Goal: Information Seeking & Learning: Learn about a topic

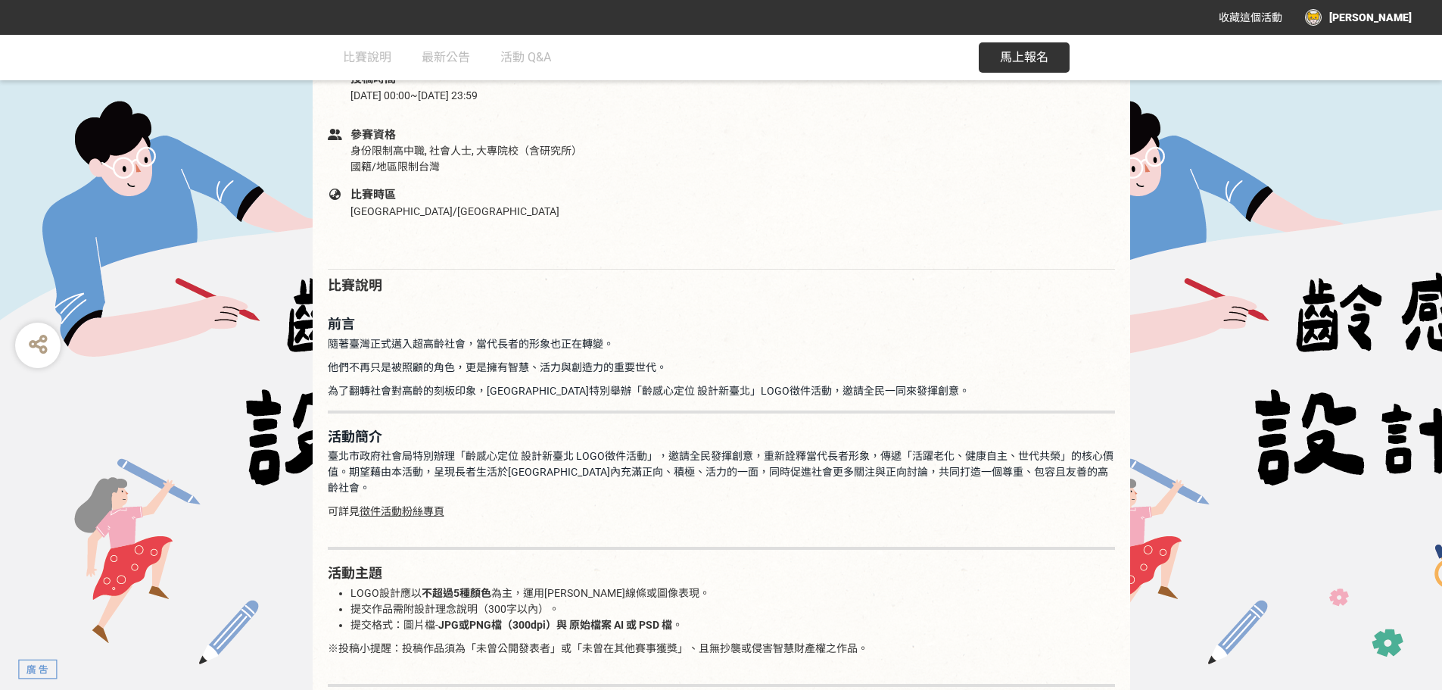
scroll to position [530, 0]
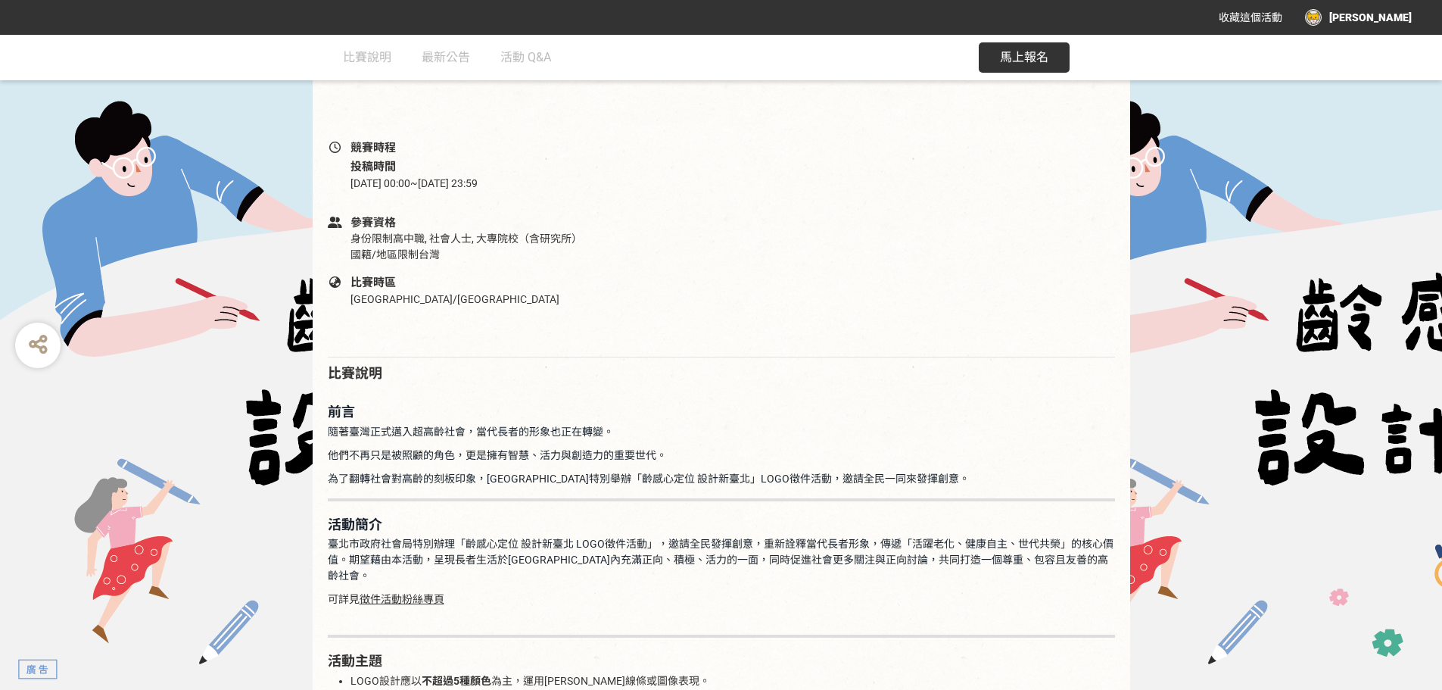
drag, startPoint x: 414, startPoint y: 182, endPoint x: 522, endPoint y: 182, distance: 108.3
click at [524, 182] on div "[DATE] 00:00 ~ [DATE] 23:59" at bounding box center [471, 184] width 240 height 16
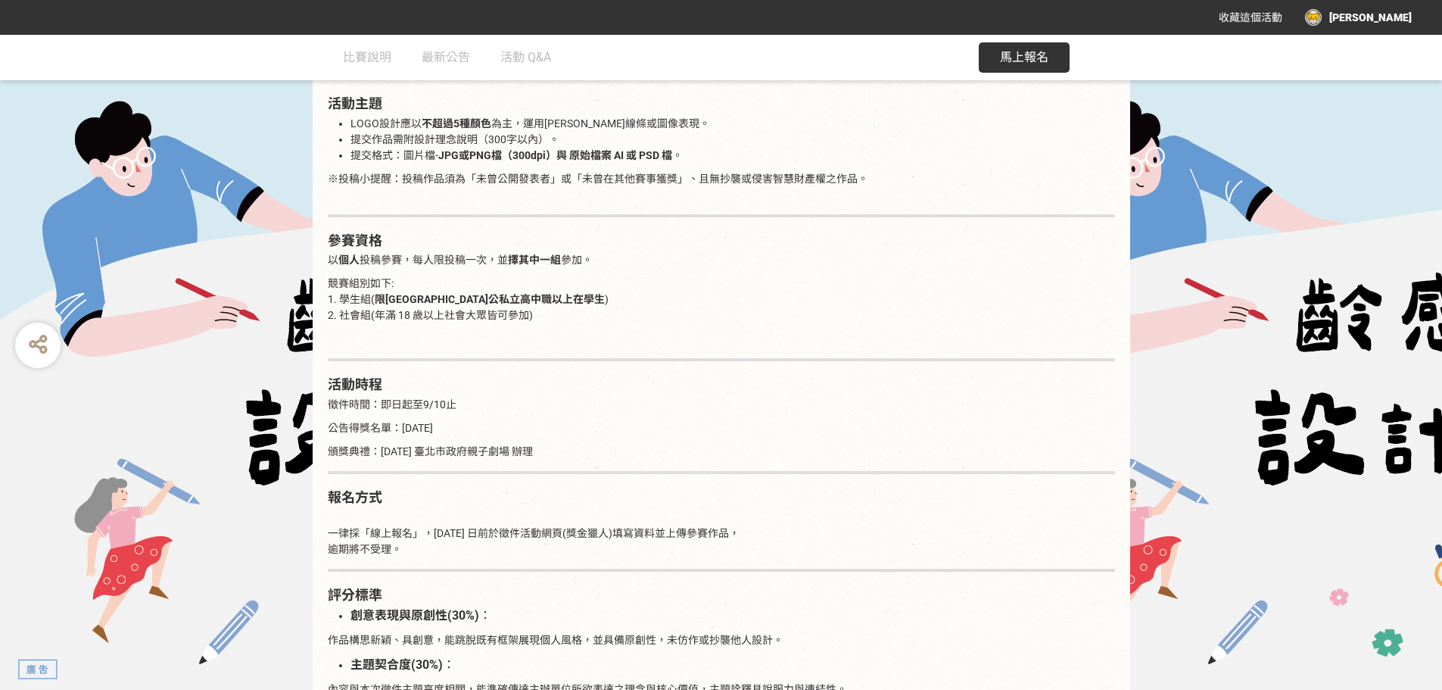
scroll to position [1136, 0]
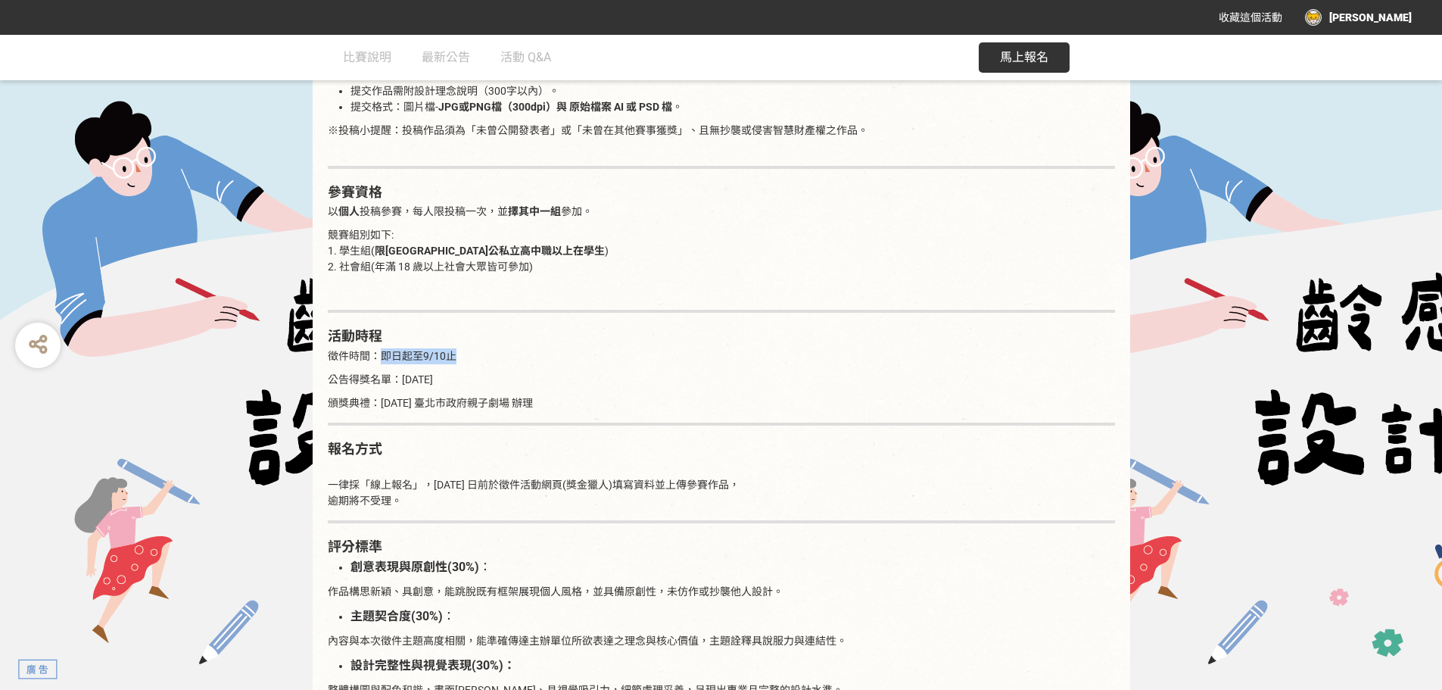
drag, startPoint x: 432, startPoint y: 338, endPoint x: 460, endPoint y: 338, distance: 28.0
click at [466, 348] on p "徵件時間：即日起至9/10止" at bounding box center [721, 356] width 787 height 16
drag, startPoint x: 386, startPoint y: 367, endPoint x: 502, endPoint y: 360, distance: 116.1
click at [504, 372] on p "公告得獎名單：[DATE]" at bounding box center [721, 380] width 787 height 16
click at [510, 372] on p "公告得獎名單：[DATE]" at bounding box center [721, 380] width 787 height 16
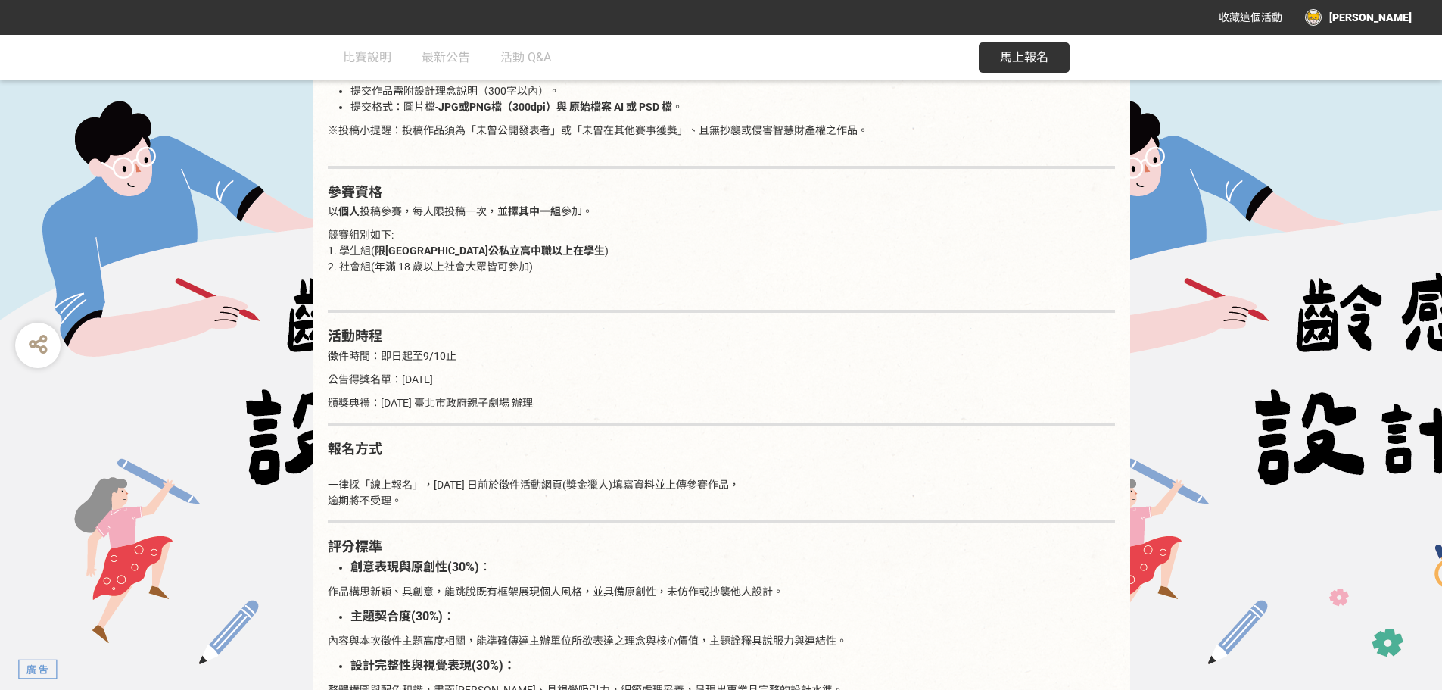
click at [535, 372] on p "公告得獎名單：[DATE]" at bounding box center [721, 380] width 787 height 16
drag, startPoint x: 360, startPoint y: 394, endPoint x: 522, endPoint y: 387, distance: 162.2
click at [523, 395] on p "頒獎典禮：[DATE] 臺北市政府親子劇場 辦理" at bounding box center [721, 403] width 787 height 16
click at [559, 395] on p "頒獎典禮：[DATE] 臺北市政府親子劇場 辦理" at bounding box center [721, 403] width 787 height 16
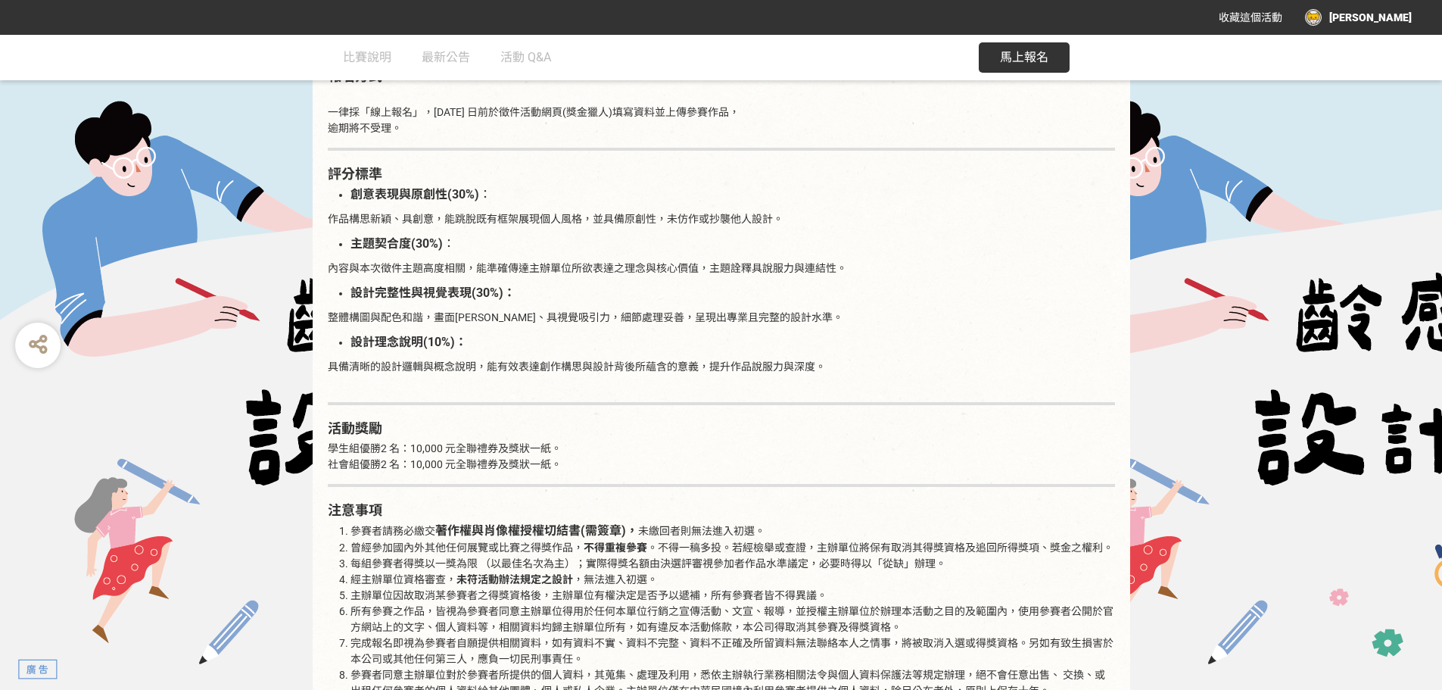
scroll to position [1514, 0]
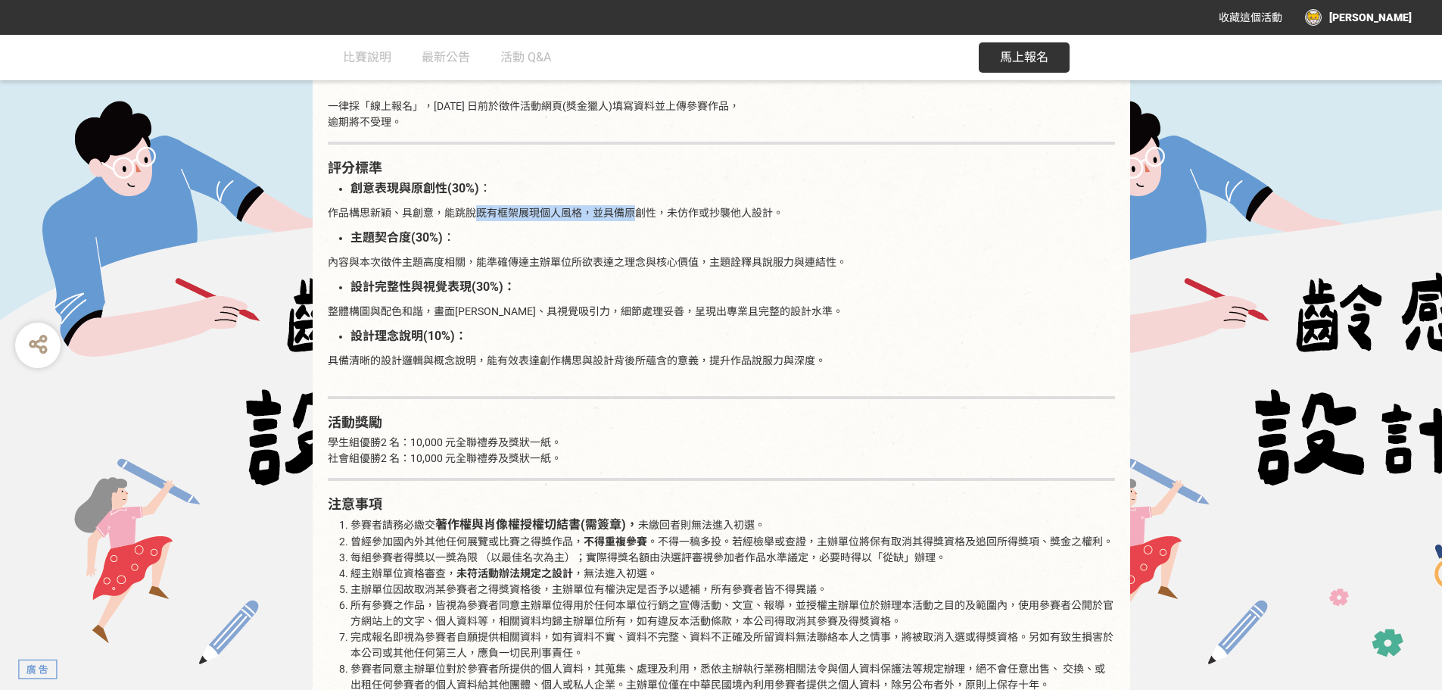
drag, startPoint x: 479, startPoint y: 198, endPoint x: 635, endPoint y: 189, distance: 155.5
click at [637, 189] on div "前言 隨著臺灣正式邁入超高齡社會，當代長者的形象也正在轉變。 他們不再只是被照顧的角色，更是擁有智慧、活力與創造力的重要世代。 為了翻轉社會對高齡的刻板印象，…" at bounding box center [721, 348] width 787 height 1888
click at [668, 205] on p "作品構思新穎、具創意，能跳脫既有框架展現個人風格，並具備原創性，未仿作或抄襲他人設計。" at bounding box center [721, 213] width 787 height 16
drag, startPoint x: 734, startPoint y: 195, endPoint x: 582, endPoint y: 196, distance: 152.2
click at [578, 205] on p "作品構思新穎、具創意，能跳脫既有框架展現個人風格，並具備原創性，未仿作或抄襲他人設計。" at bounding box center [721, 213] width 787 height 16
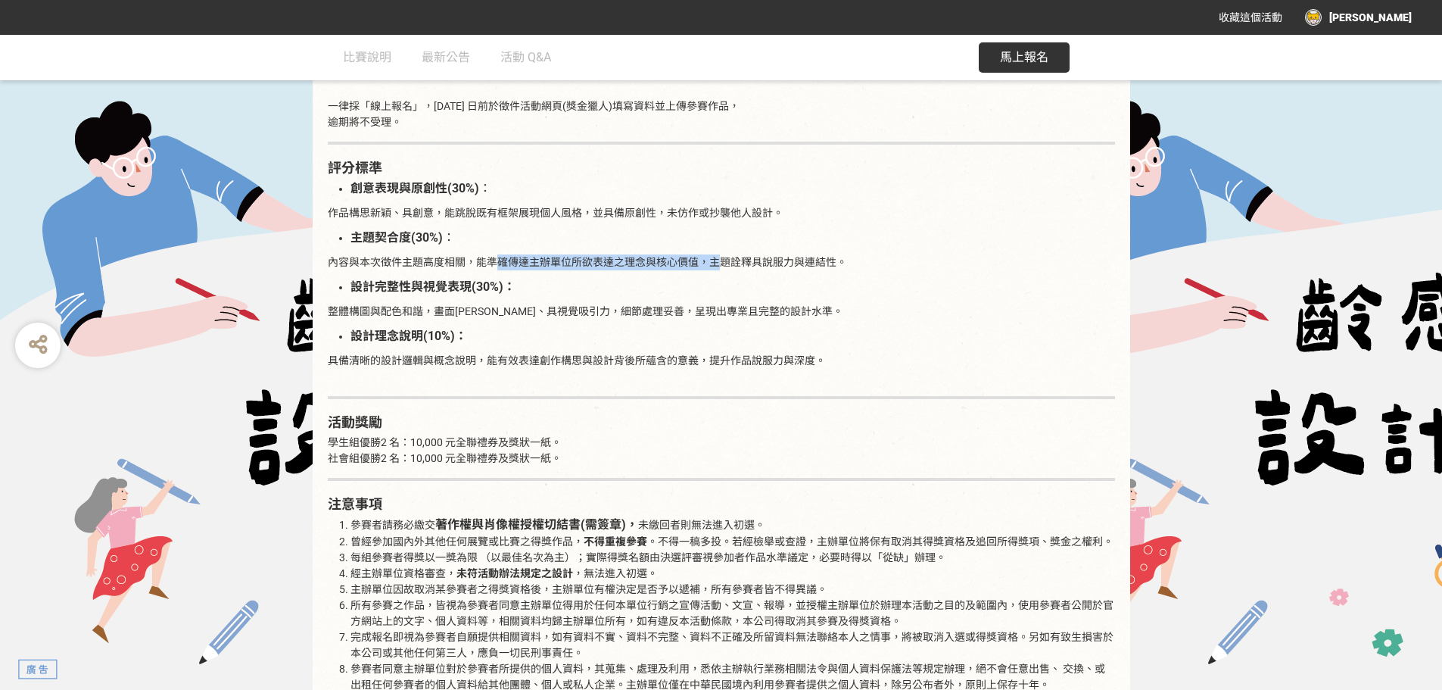
drag, startPoint x: 555, startPoint y: 245, endPoint x: 725, endPoint y: 244, distance: 169.6
click at [728, 254] on p "內容與本次徵件主題高度相關，能準確傳達主辦單位所欲表達之理念與核心價值，主題詮釋具說服力與連結性。" at bounding box center [721, 262] width 787 height 16
click at [750, 254] on p "內容與本次徵件主題高度相關，能準確傳達主辦單位所欲表達之理念與核心價值，主題詮釋具說服力與連結性。" at bounding box center [721, 262] width 787 height 16
drag, startPoint x: 824, startPoint y: 242, endPoint x: 642, endPoint y: 245, distance: 181.8
click at [643, 254] on p "內容與本次徵件主題高度相關，能準確傳達主辦單位所欲表達之理念與核心價值，主題詮釋具說服力與連結性。" at bounding box center [721, 262] width 787 height 16
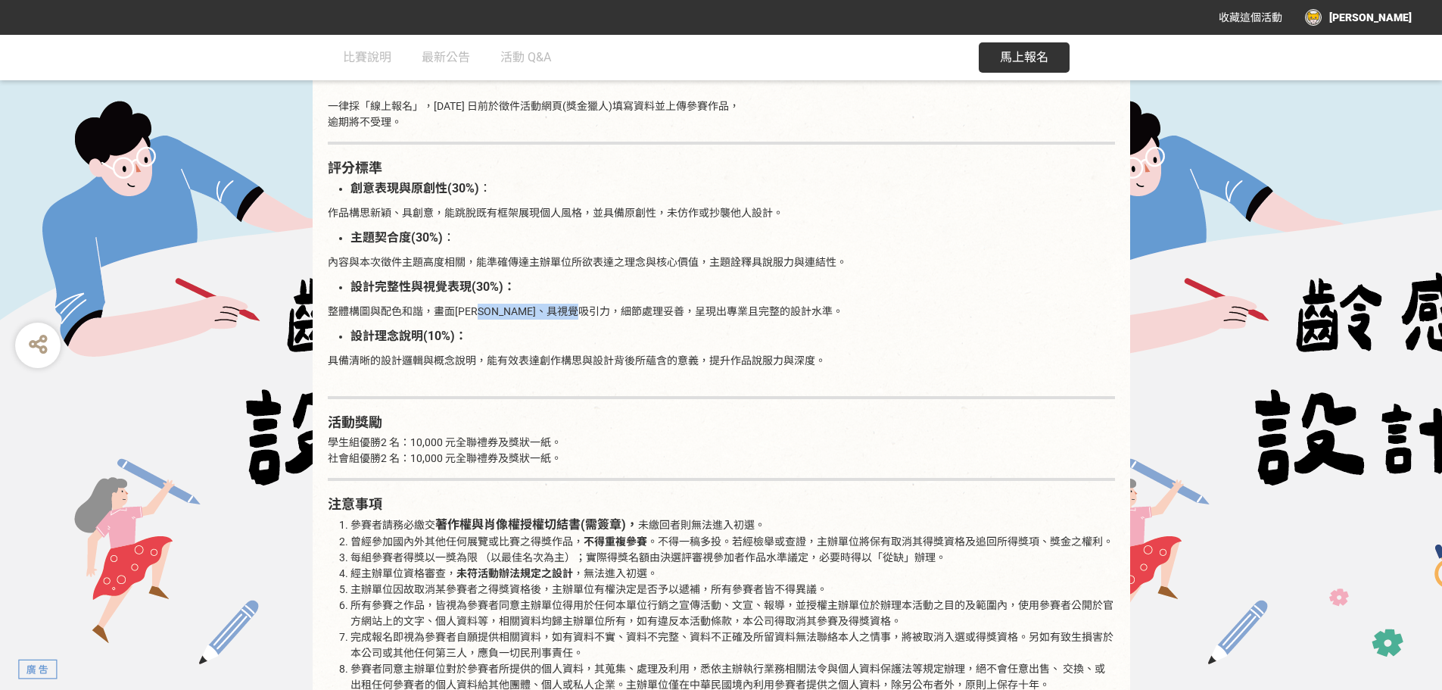
drag, startPoint x: 494, startPoint y: 290, endPoint x: 640, endPoint y: 286, distance: 145.4
click at [640, 286] on div "前言 隨著臺灣正式邁入超高齡社會，當代長者的形象也正在轉變。 他們不再只是被照顧的角色，更是擁有智慧、活力與創造力的重要世代。 為了翻轉社會對高齡的刻板印象，…" at bounding box center [721, 348] width 787 height 1888
click at [677, 304] on p "整體構圖與配色和諧，畫面[PERSON_NAME]、具視覺吸引力，細節處理妥善，呈現出專業且完整的設計水準。" at bounding box center [721, 312] width 787 height 16
